Goal: Task Accomplishment & Management: Complete application form

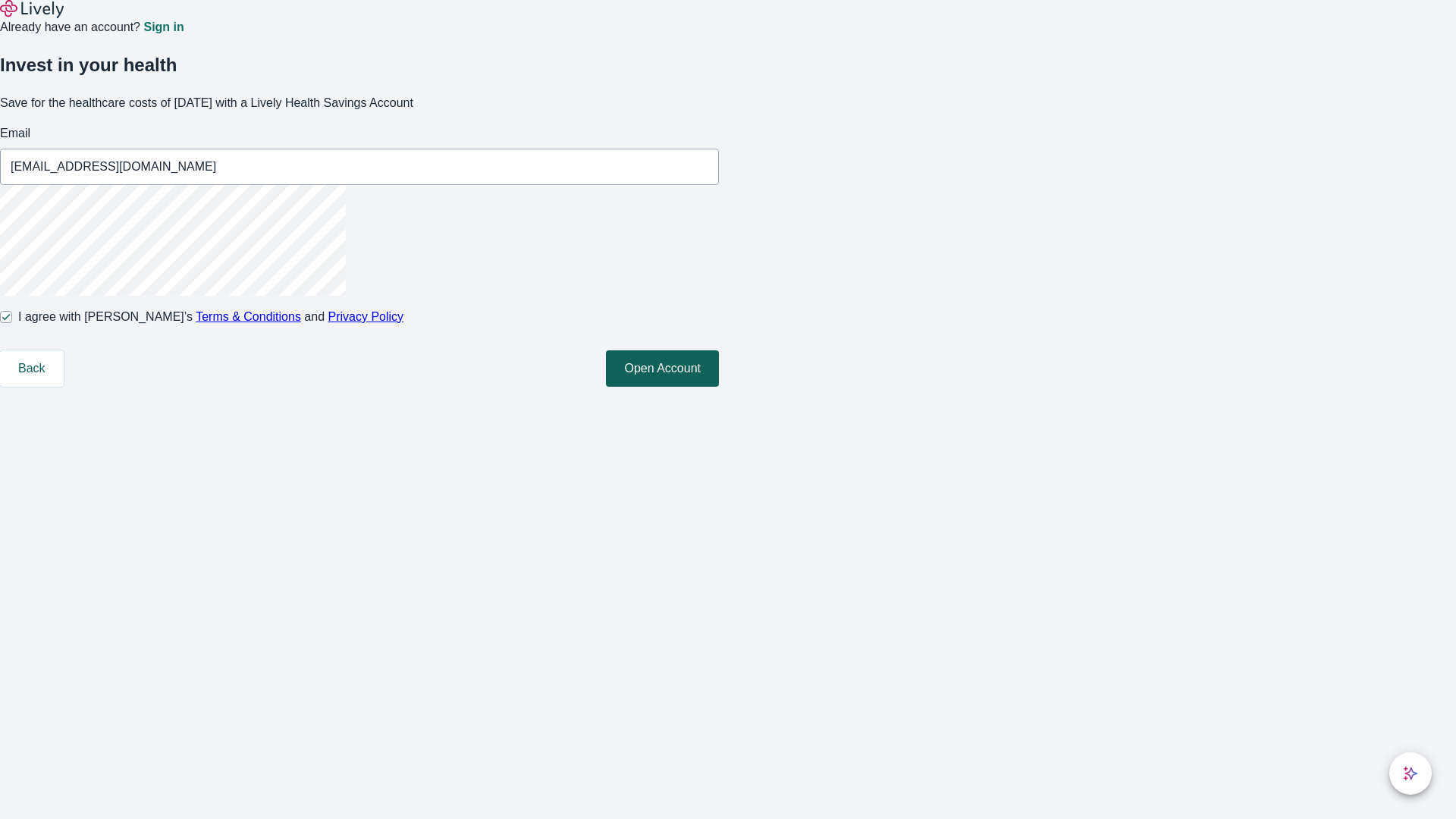
click at [719, 387] on button "Open Account" at bounding box center [662, 369] width 113 height 36
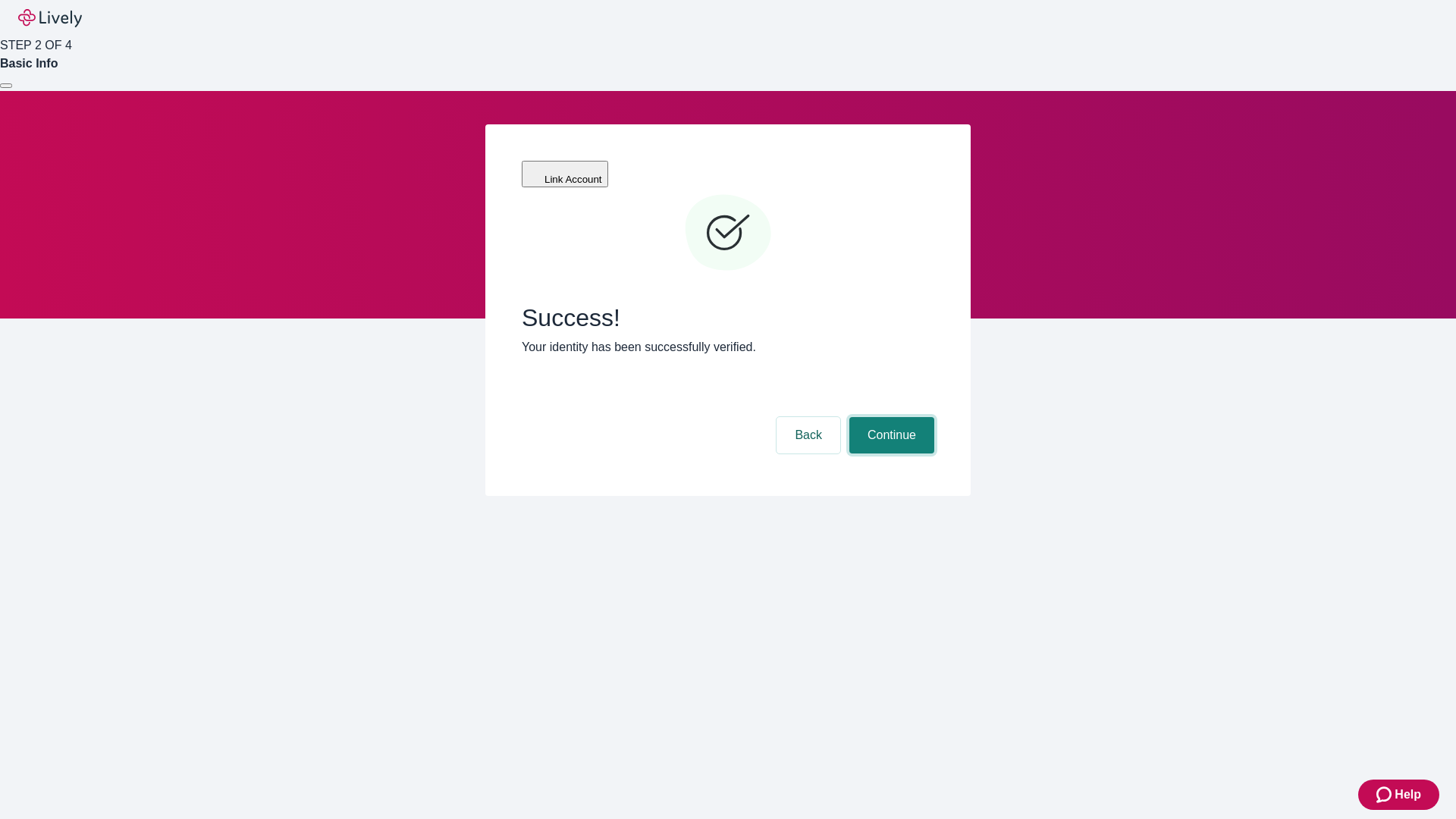
click at [890, 417] on button "Continue" at bounding box center [892, 435] width 85 height 36
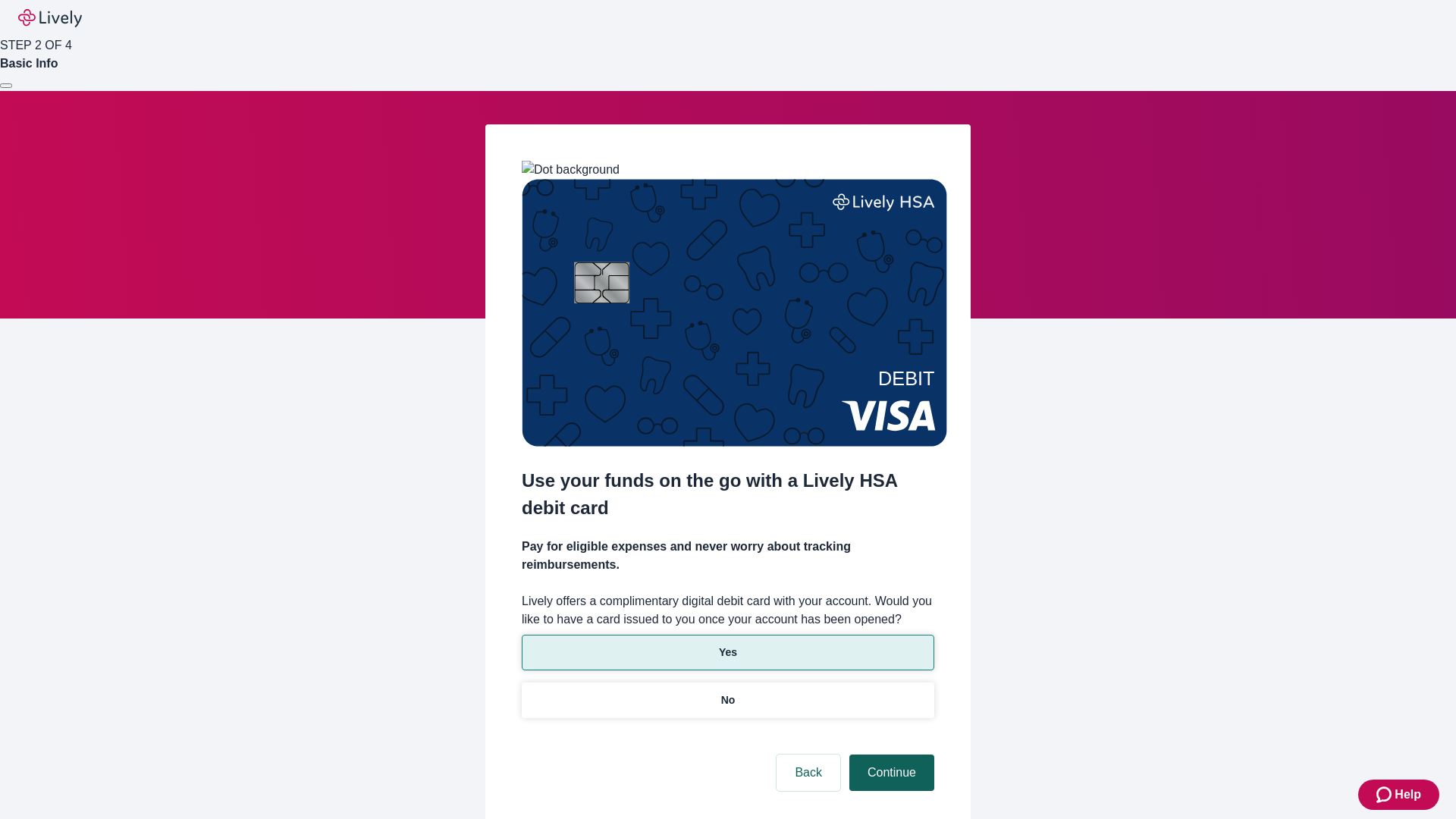
click at [728, 692] on p "No" at bounding box center [728, 700] width 15 height 16
click at [890, 754] on button "Continue" at bounding box center [892, 772] width 85 height 36
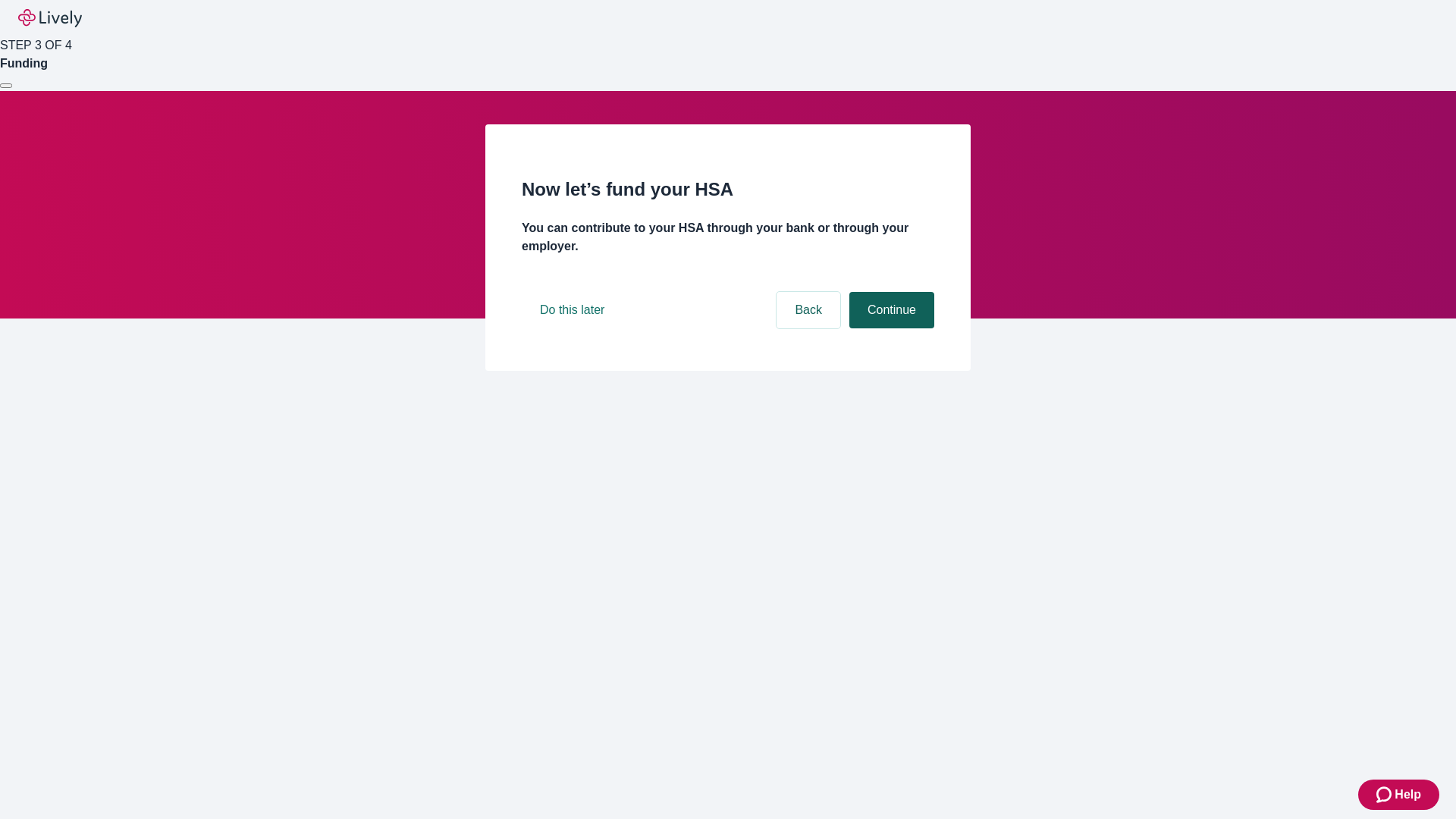
click at [890, 328] on button "Continue" at bounding box center [892, 310] width 85 height 36
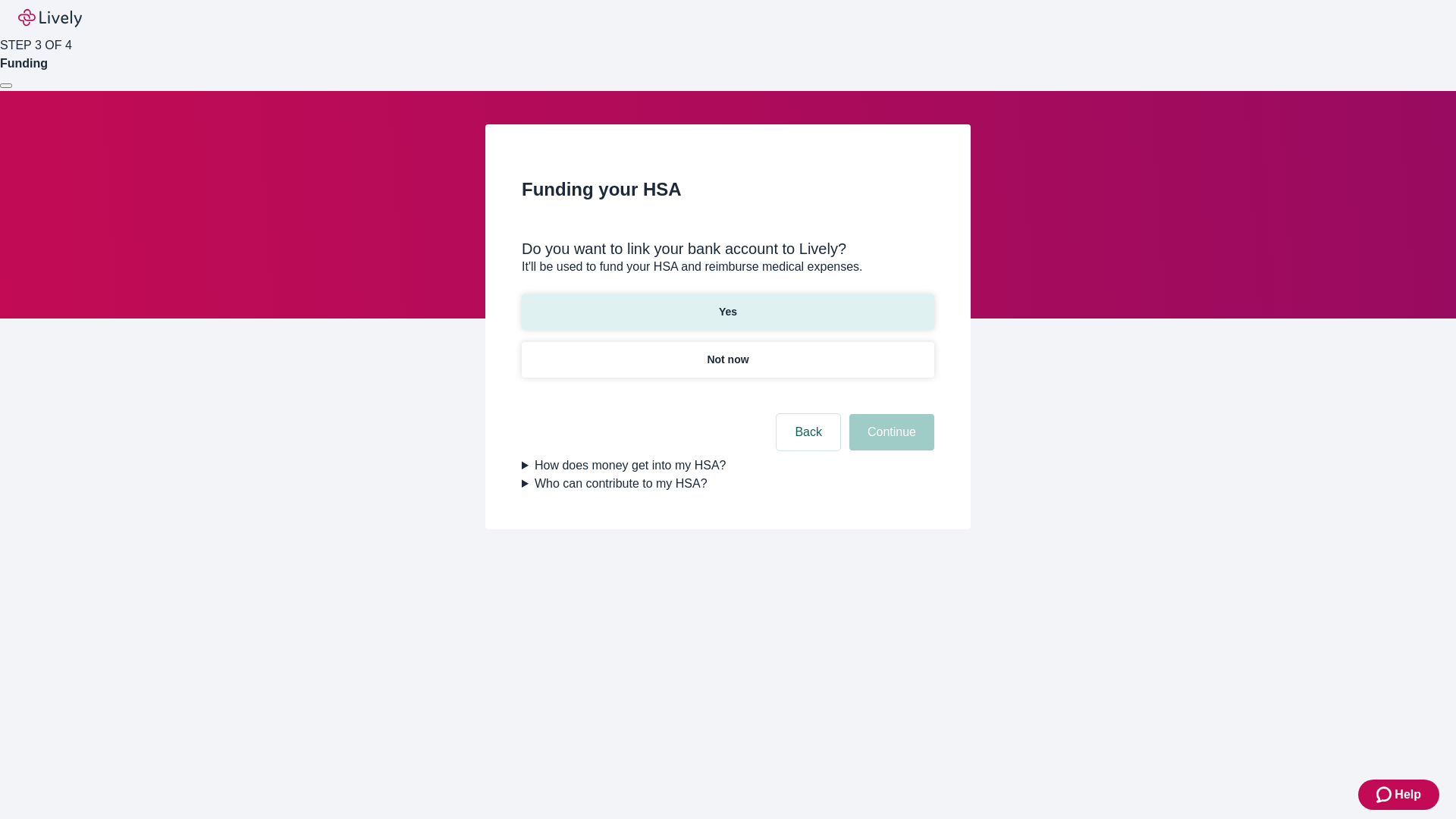
click at [728, 304] on p "Yes" at bounding box center [728, 312] width 18 height 16
click at [890, 414] on button "Continue" at bounding box center [892, 432] width 85 height 36
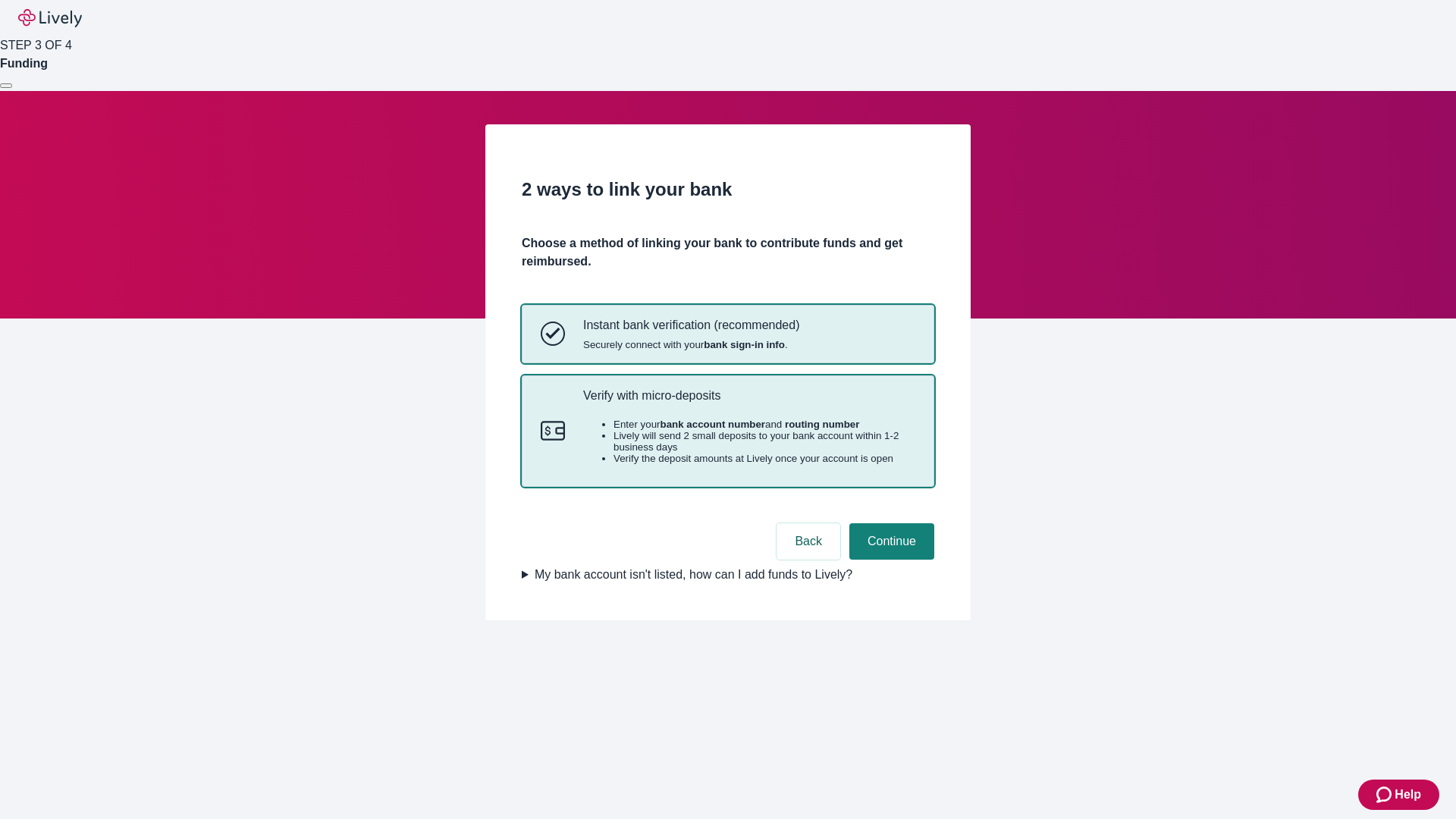
click at [748, 403] on p "Verify with micro-deposits" at bounding box center [749, 395] width 332 height 15
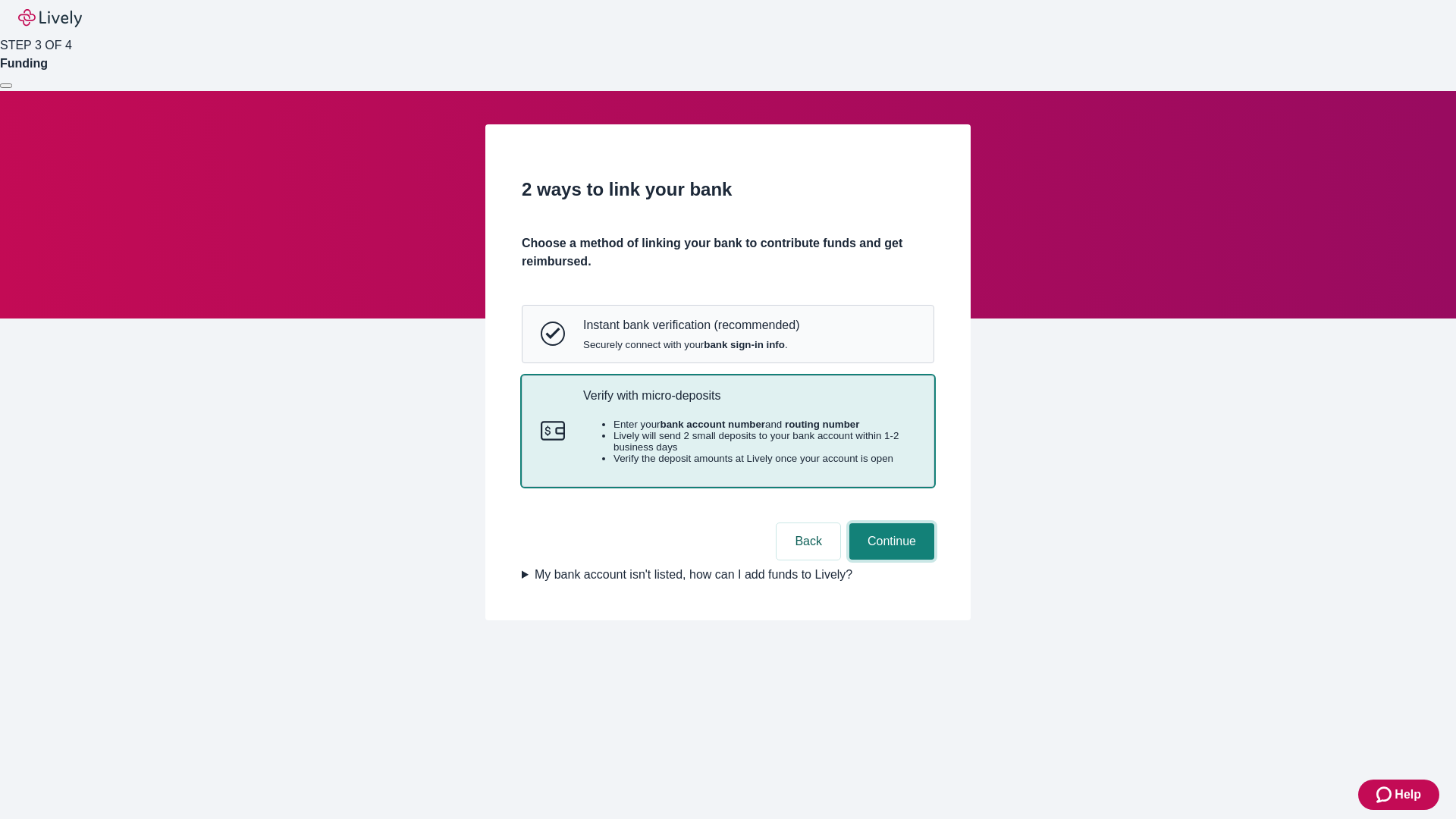
click at [890, 559] on button "Continue" at bounding box center [892, 541] width 85 height 36
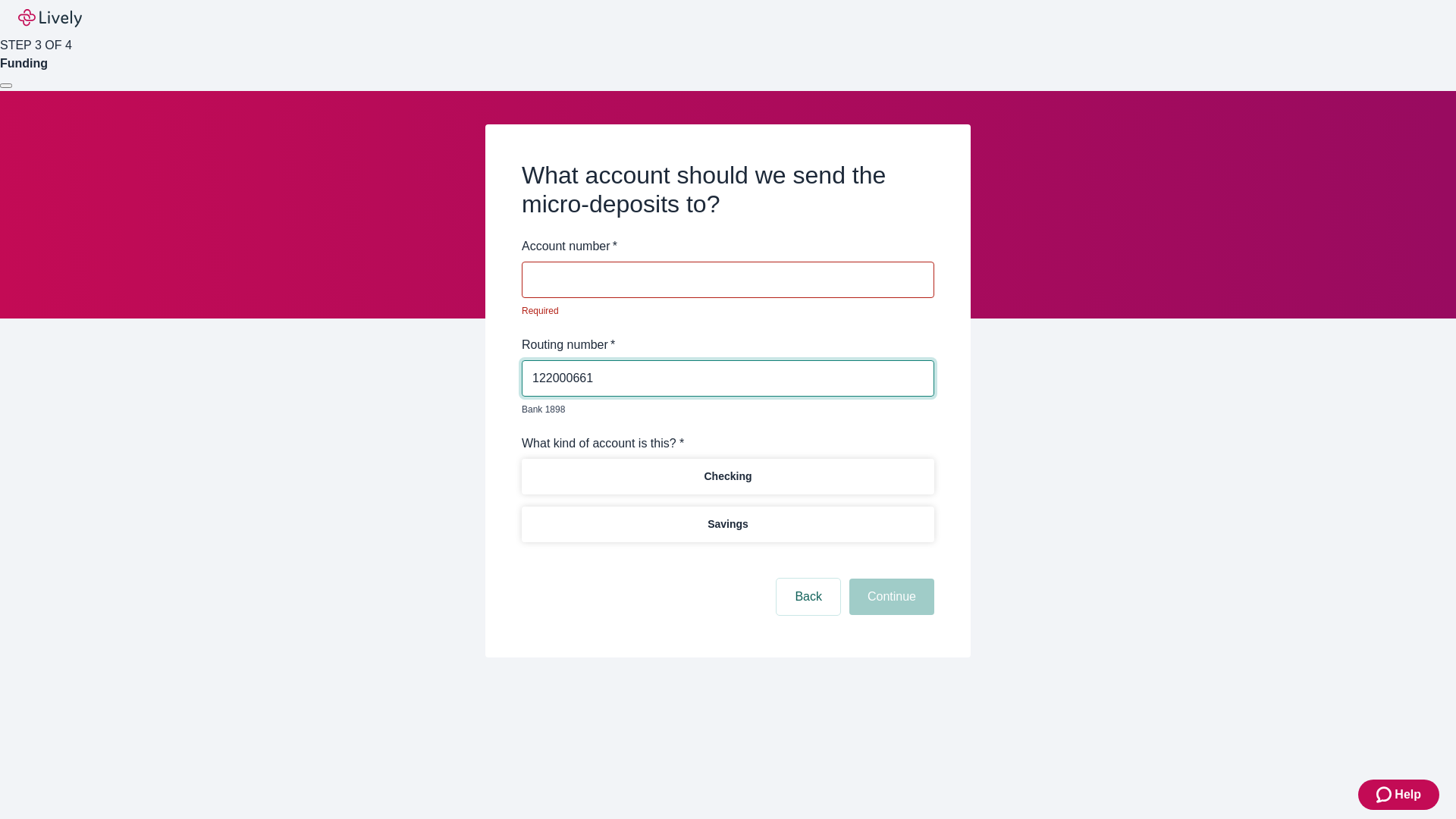
type input "122000661"
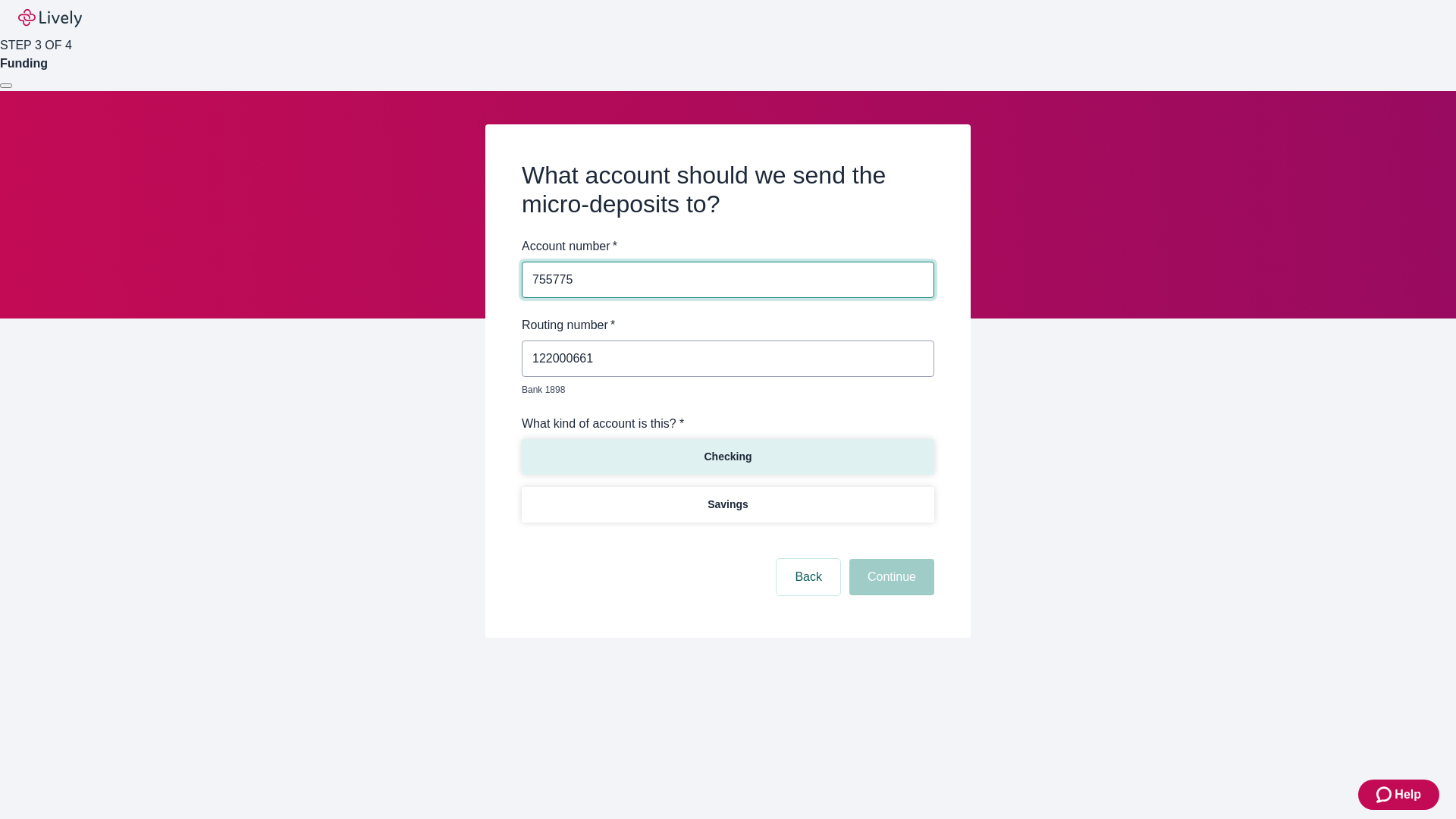
type input "755775"
click at [728, 449] on p "Checking" at bounding box center [727, 457] width 47 height 16
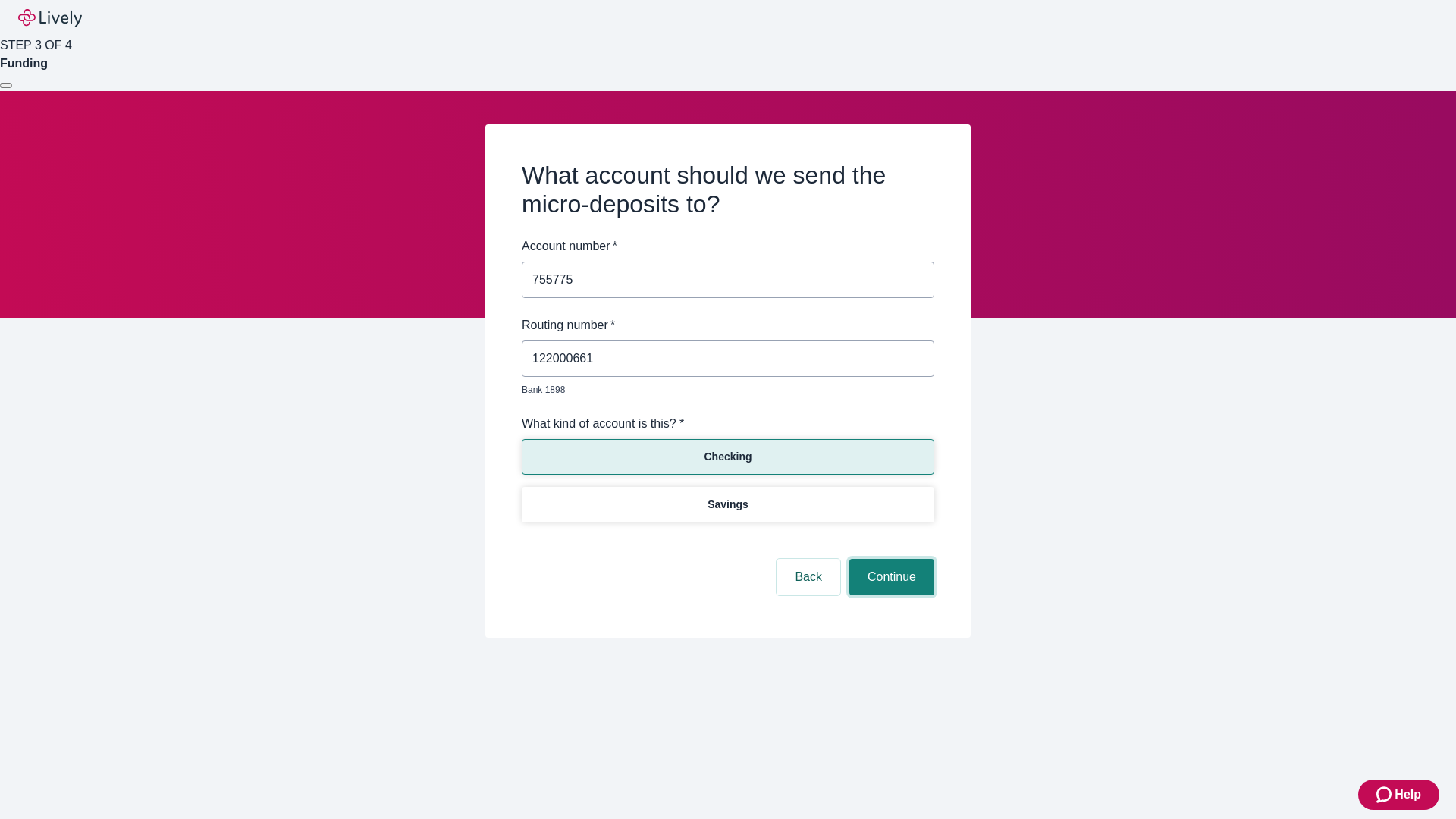
click at [890, 559] on button "Continue" at bounding box center [892, 576] width 85 height 36
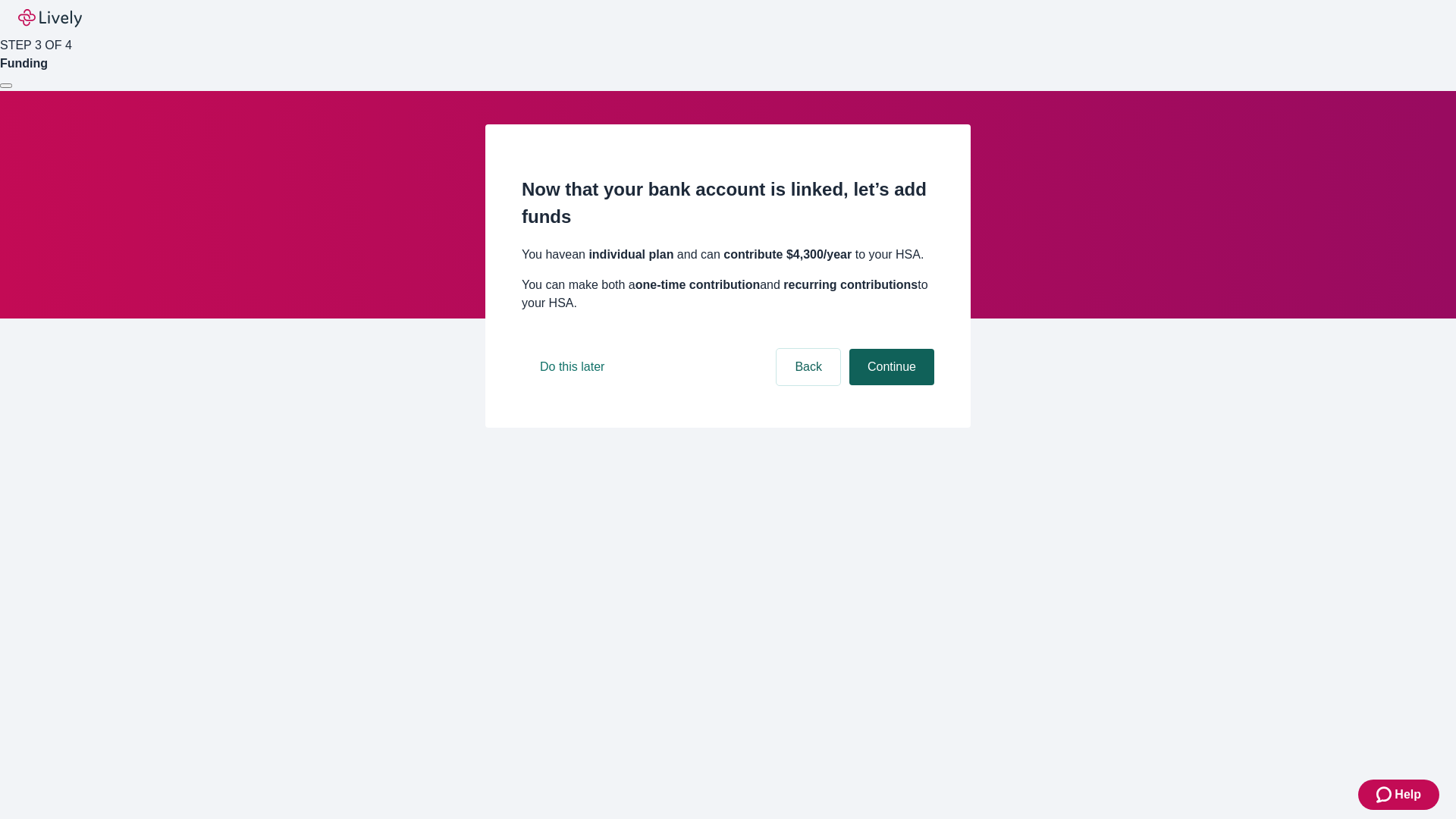
click at [890, 385] on button "Continue" at bounding box center [892, 367] width 85 height 36
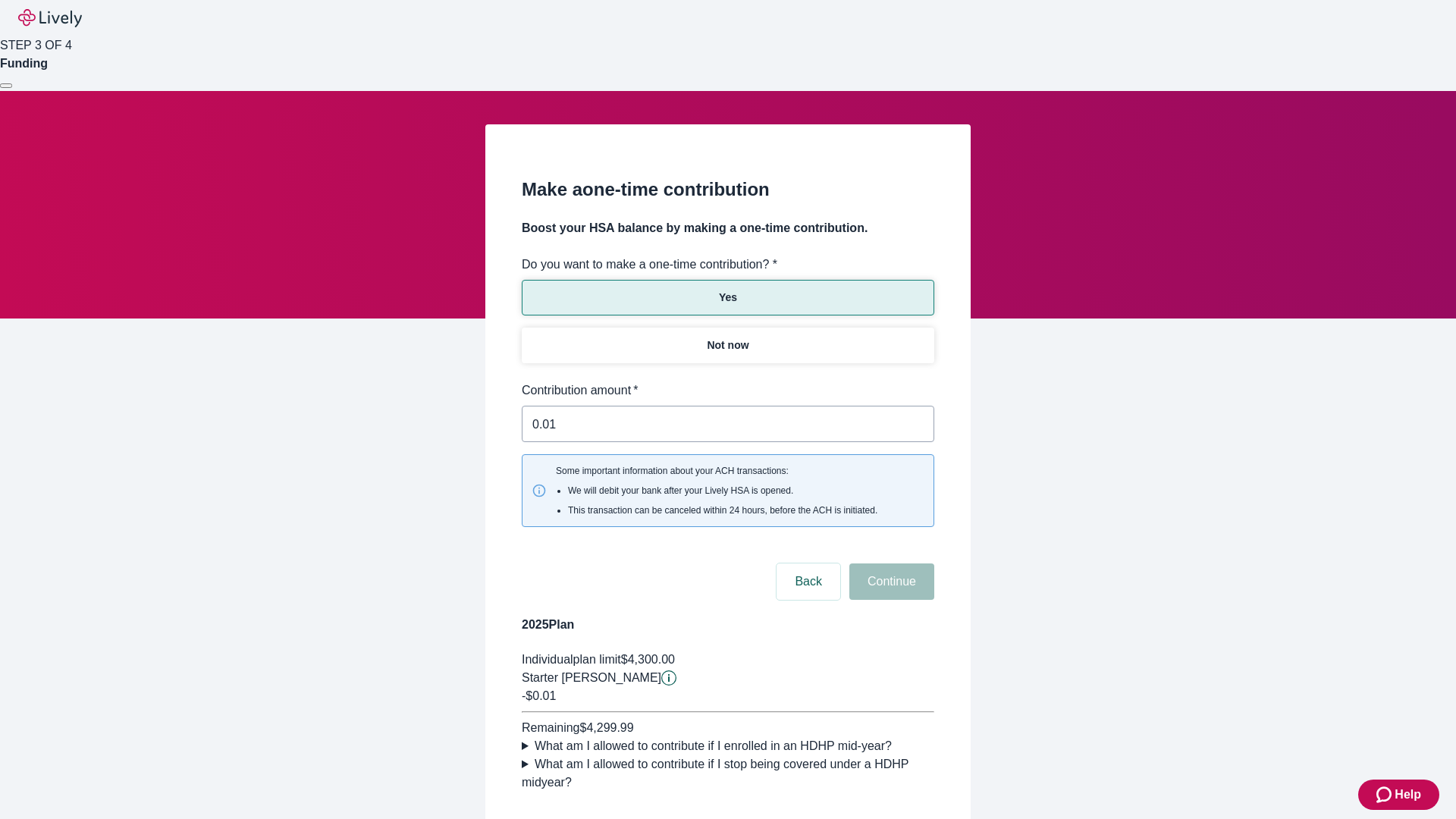
type input "0.01"
click at [890, 564] on button "Continue" at bounding box center [892, 582] width 85 height 36
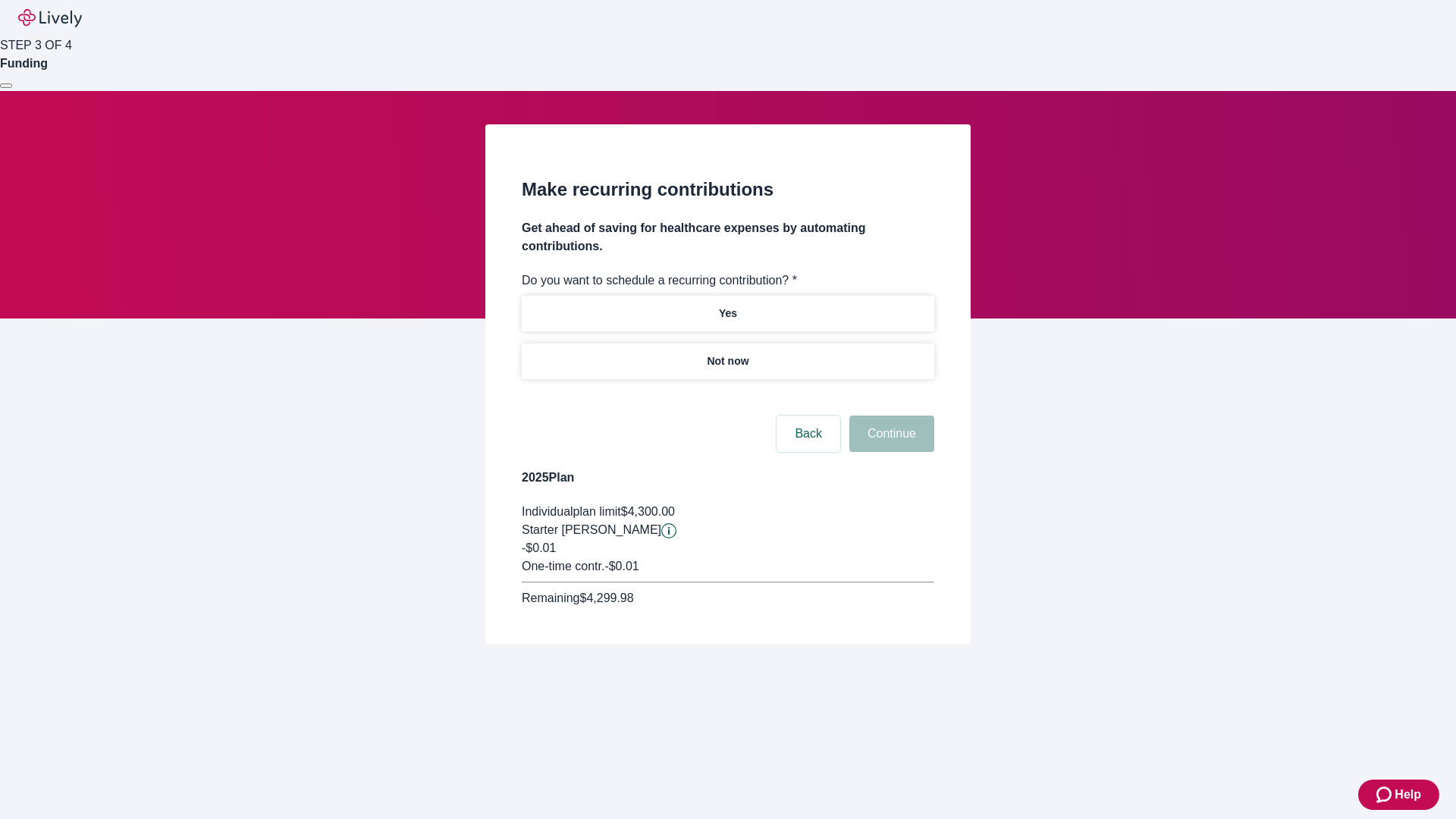
click at [728, 353] on p "Not now" at bounding box center [728, 361] width 41 height 16
click at [890, 415] on button "Continue" at bounding box center [892, 433] width 85 height 36
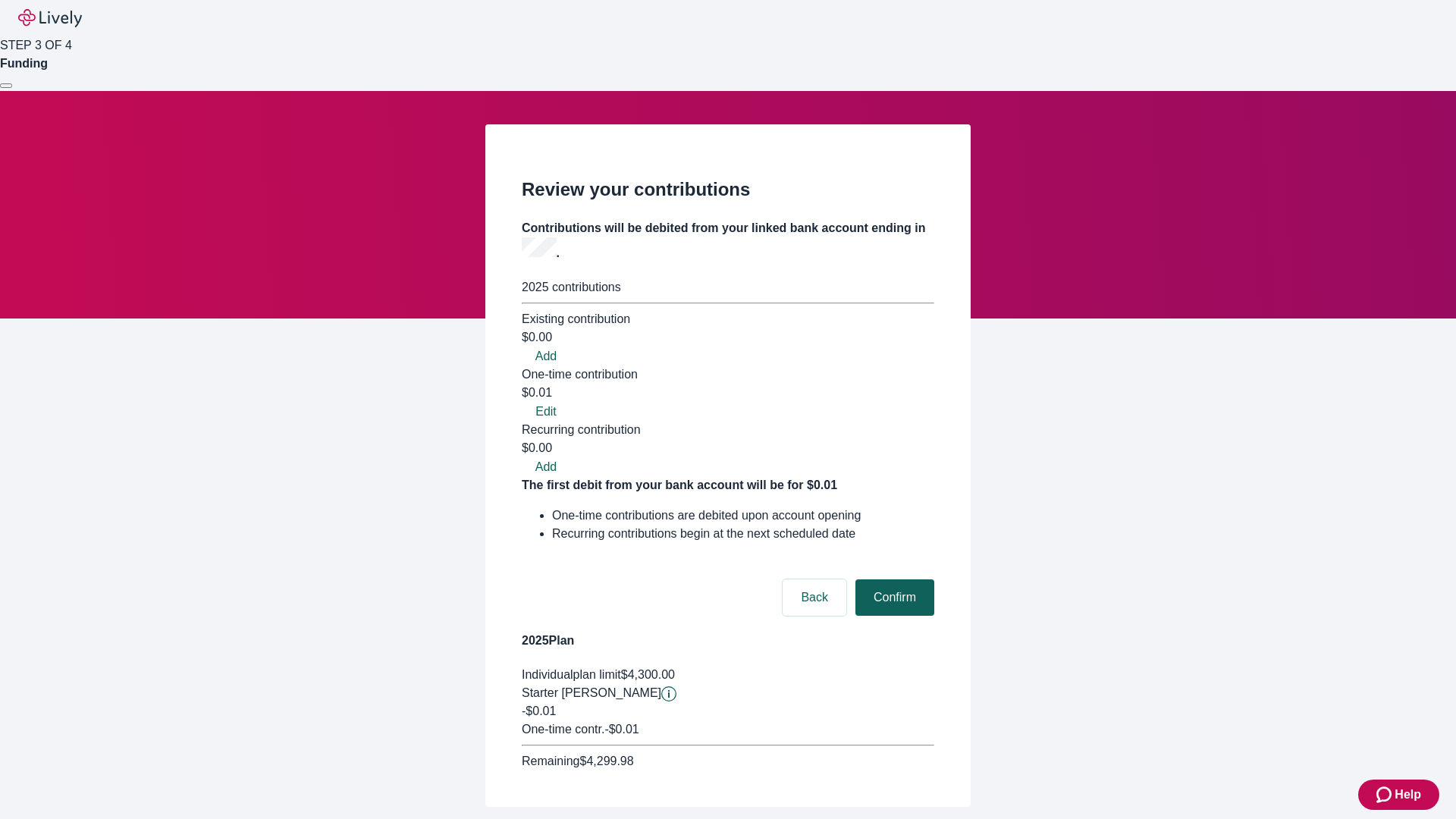
click at [892, 579] on button "Confirm" at bounding box center [894, 597] width 79 height 36
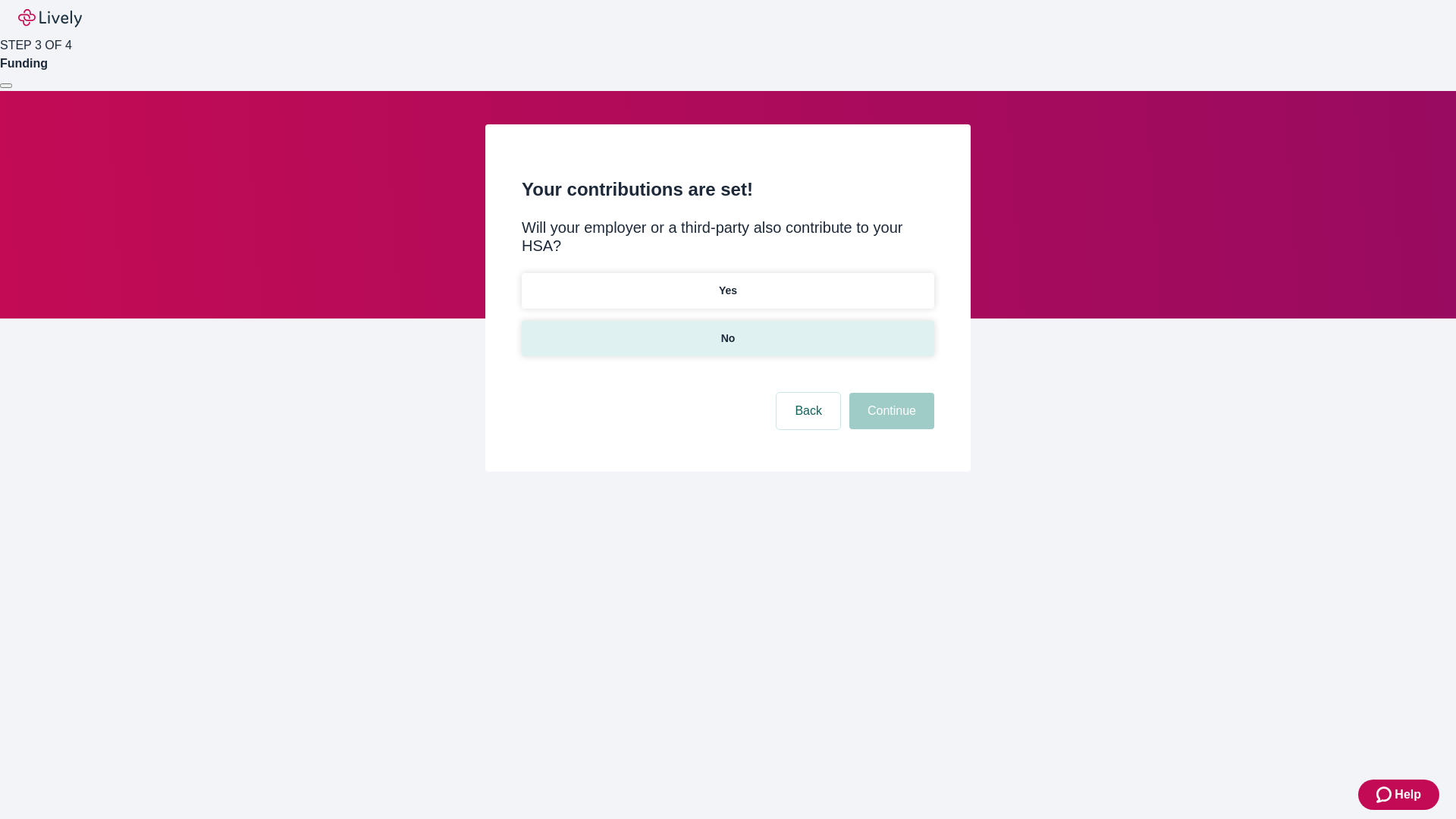
click at [728, 331] on p "No" at bounding box center [728, 338] width 15 height 16
click at [890, 393] on button "Continue" at bounding box center [892, 411] width 85 height 36
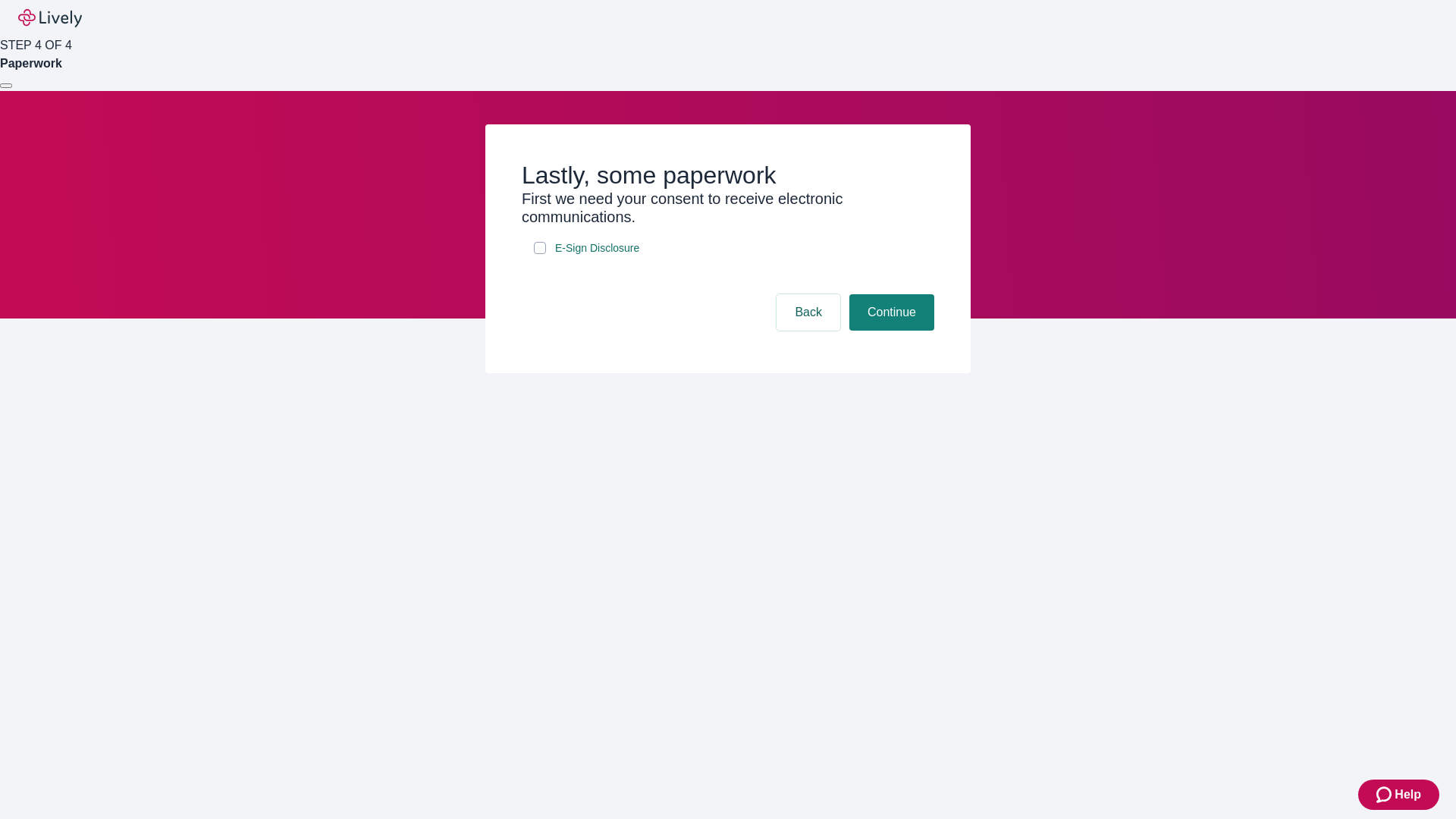
click at [540, 254] on input "E-Sign Disclosure" at bounding box center [539, 248] width 12 height 12
checkbox input "true"
click at [890, 331] on button "Continue" at bounding box center [892, 312] width 85 height 36
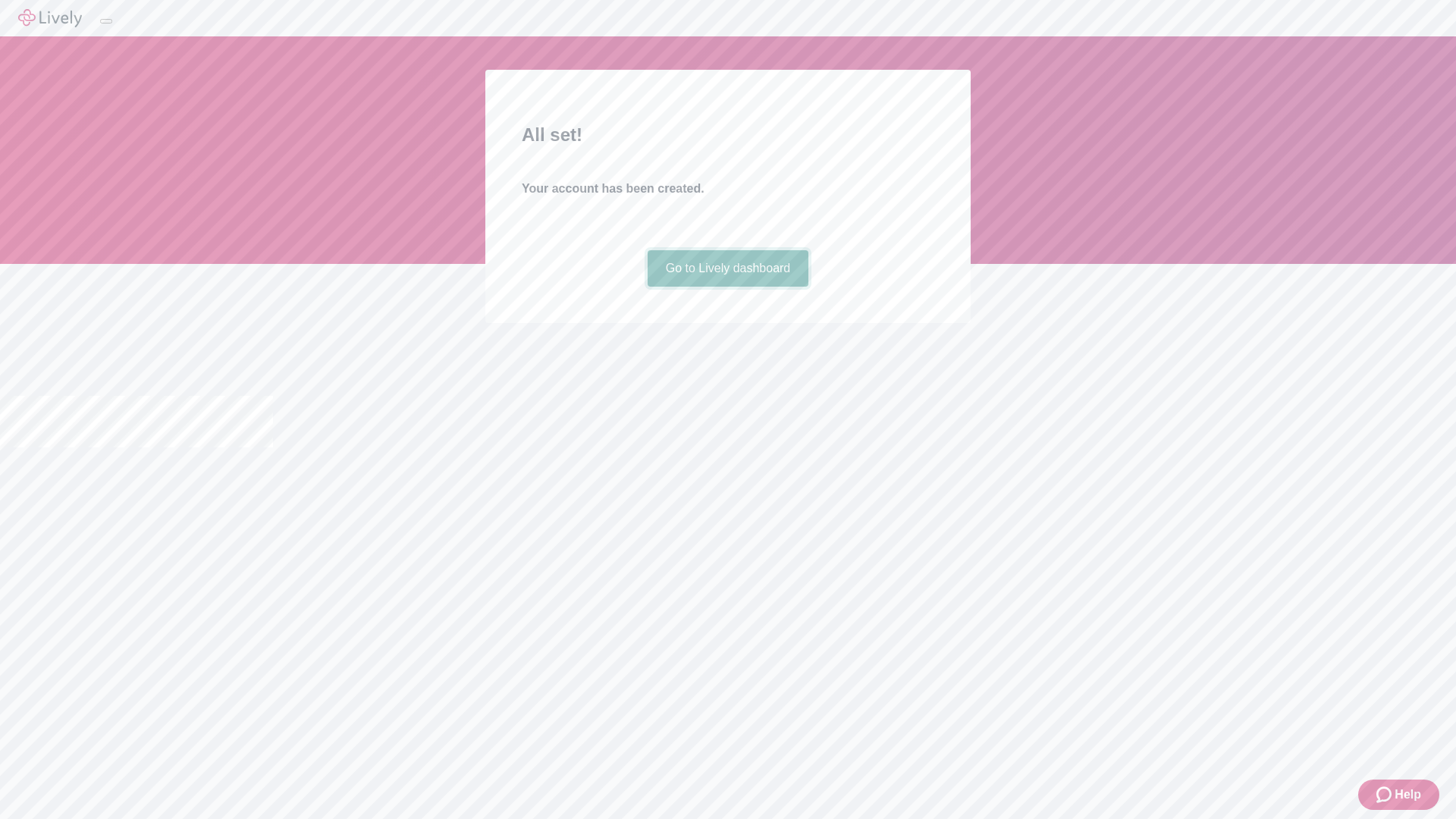
click at [728, 287] on link "Go to Lively dashboard" at bounding box center [728, 268] width 161 height 36
